Goal: Entertainment & Leisure: Consume media (video, audio)

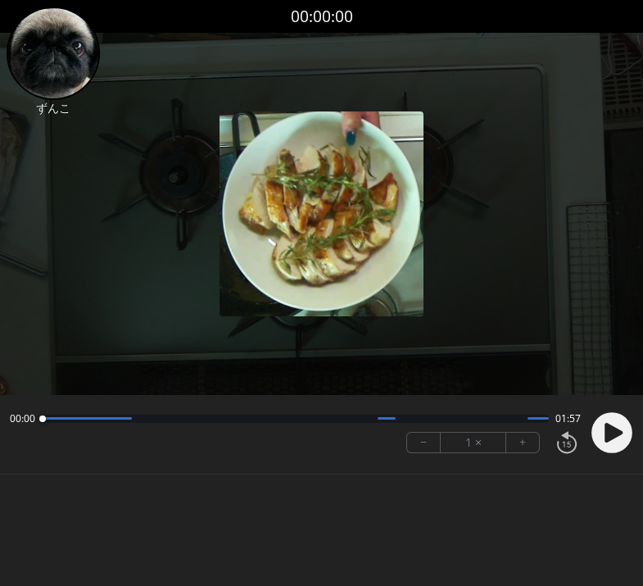
click at [604, 424] on circle at bounding box center [611, 432] width 41 height 41
click at [528, 437] on button "+" at bounding box center [522, 442] width 33 height 20
click at [618, 437] on icon at bounding box center [616, 431] width 4 height 17
click at [618, 437] on circle at bounding box center [611, 432] width 41 height 41
click at [290, 366] on div at bounding box center [321, 214] width 643 height 362
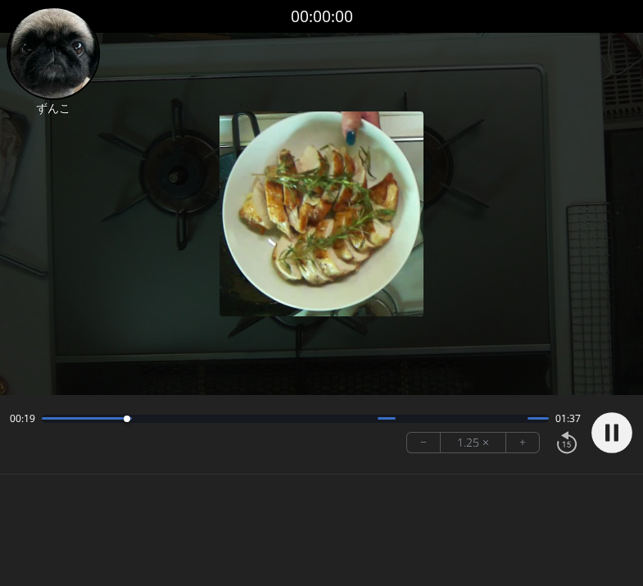
click at [315, 513] on body "Discard Recording? You will not be able to recover this once discarded. Cancel …" at bounding box center [321, 293] width 643 height 586
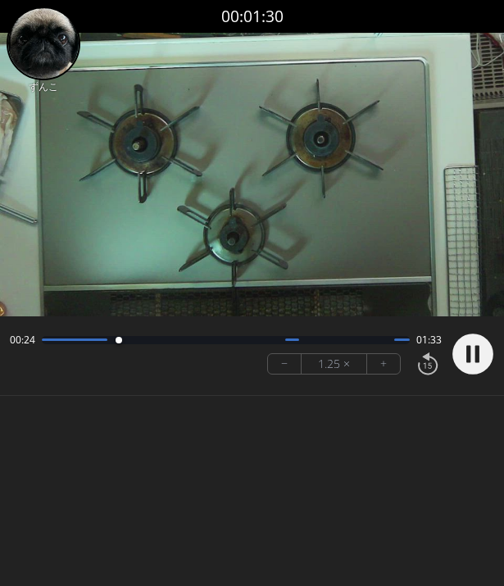
click at [386, 356] on button "+" at bounding box center [383, 364] width 33 height 20
click at [283, 449] on body "Discard Recording? You will not be able to recover this once discarded. Cancel …" at bounding box center [252, 293] width 504 height 586
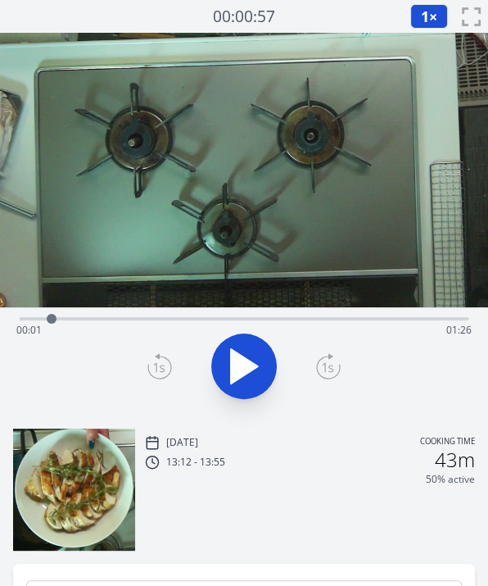
drag, startPoint x: 29, startPoint y: 320, endPoint x: 94, endPoint y: 325, distance: 65.7
click at [64, 325] on div at bounding box center [51, 318] width 25 height 25
click at [243, 378] on icon at bounding box center [244, 366] width 46 height 46
drag, startPoint x: 106, startPoint y: 321, endPoint x: 69, endPoint y: 319, distance: 37.8
click at [69, 319] on div at bounding box center [69, 318] width 25 height 25
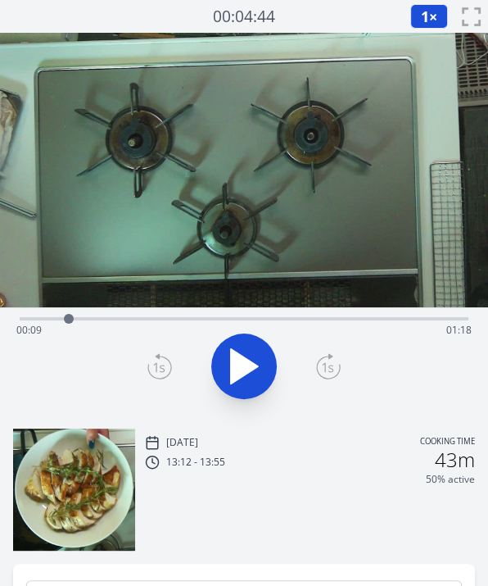
click at [270, 369] on button at bounding box center [244, 366] width 66 height 66
click at [240, 354] on icon at bounding box center [244, 366] width 46 height 46
click at [241, 375] on icon at bounding box center [244, 366] width 27 height 34
drag, startPoint x: 342, startPoint y: 321, endPoint x: 224, endPoint y: 327, distance: 118.1
click at [224, 327] on div at bounding box center [226, 318] width 25 height 25
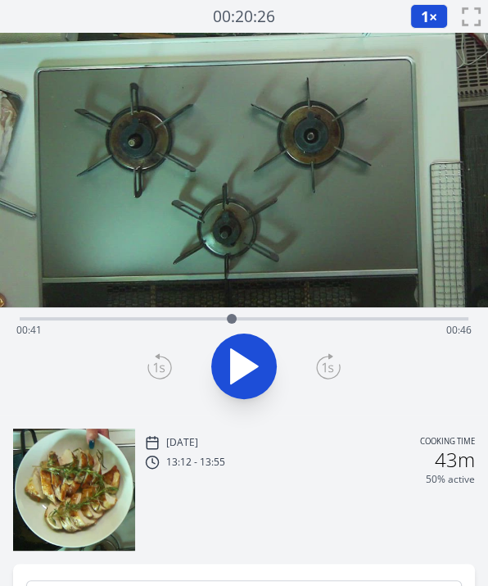
click at [224, 327] on div at bounding box center [232, 318] width 25 height 25
click at [238, 355] on icon at bounding box center [235, 366] width 9 height 35
drag, startPoint x: 225, startPoint y: 313, endPoint x: 210, endPoint y: 317, distance: 16.1
click at [210, 317] on div at bounding box center [210, 319] width 10 height 10
click at [247, 362] on icon at bounding box center [244, 366] width 27 height 34
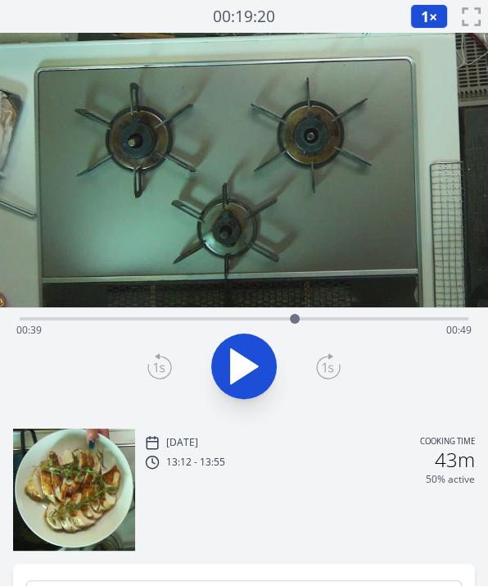
drag, startPoint x: 224, startPoint y: 321, endPoint x: 295, endPoint y: 329, distance: 70.9
click at [295, 329] on div at bounding box center [295, 318] width 25 height 25
drag, startPoint x: 397, startPoint y: 315, endPoint x: 258, endPoint y: 311, distance: 139.3
click at [258, 311] on div at bounding box center [258, 318] width 25 height 25
click at [257, 358] on icon at bounding box center [244, 366] width 46 height 46
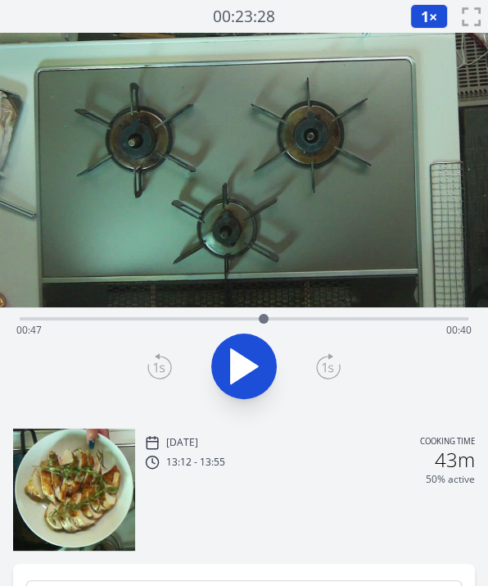
click at [242, 358] on icon at bounding box center [244, 366] width 27 height 34
click at [244, 351] on icon at bounding box center [244, 366] width 46 height 46
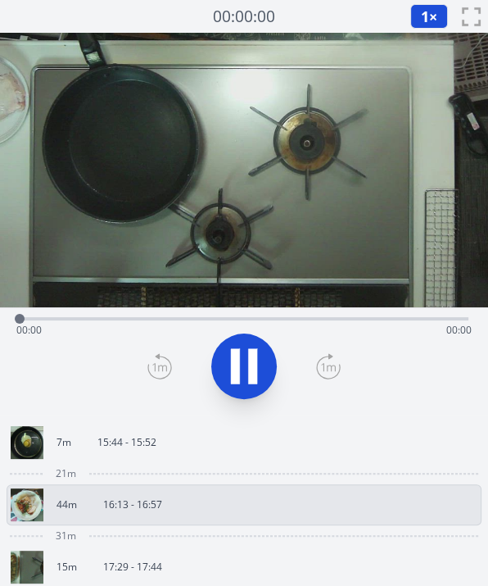
click at [247, 351] on icon at bounding box center [244, 366] width 46 height 46
click at [234, 366] on icon at bounding box center [244, 366] width 27 height 34
click at [428, 17] on span "1" at bounding box center [425, 17] width 8 height 20
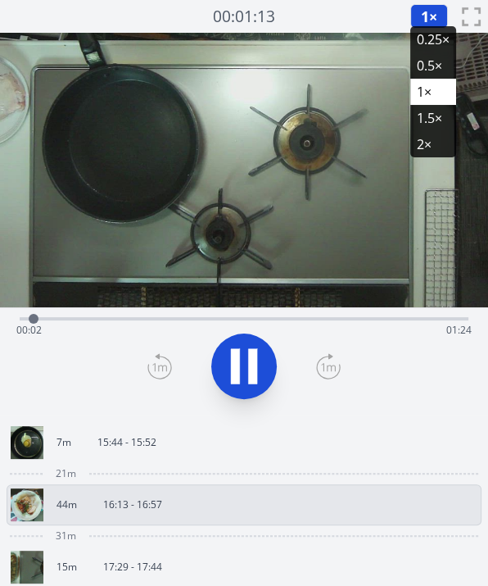
click at [419, 149] on li "2×" at bounding box center [433, 144] width 46 height 26
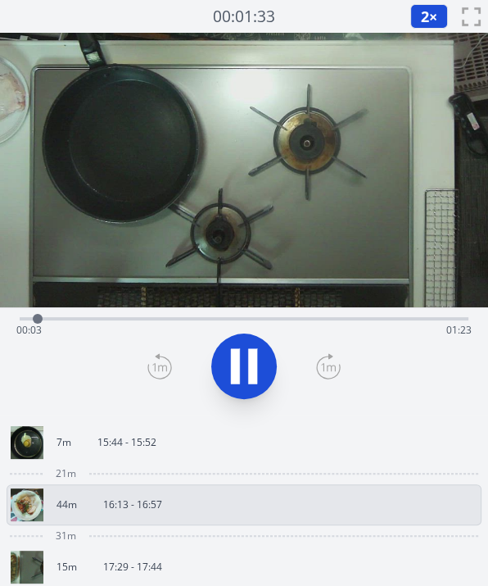
click at [419, 149] on video at bounding box center [244, 170] width 488 height 274
click at [251, 368] on icon at bounding box center [244, 366] width 27 height 34
click at [251, 368] on icon at bounding box center [252, 366] width 9 height 35
